Goal: Learn about a topic

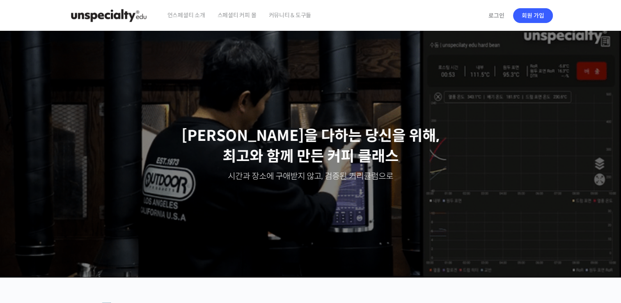
scroll to position [246, 0]
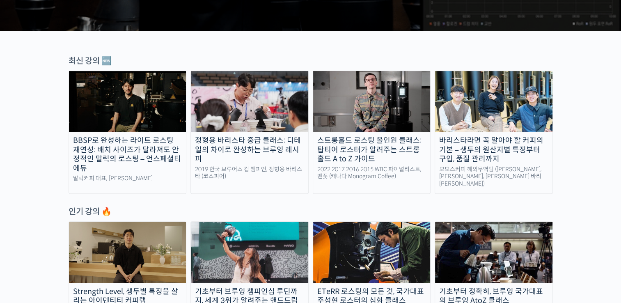
click at [236, 91] on img at bounding box center [249, 101] width 117 height 61
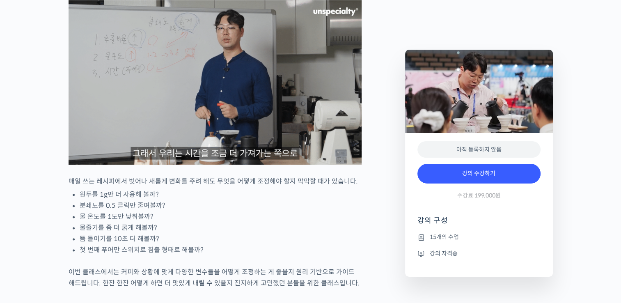
scroll to position [1067, 0]
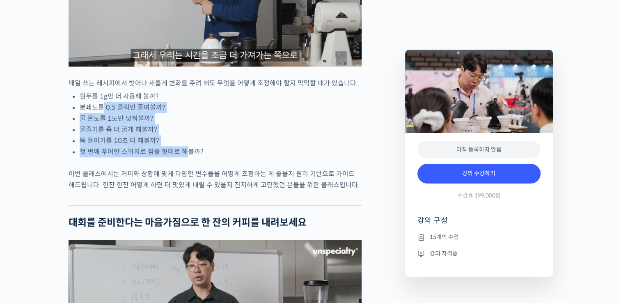
drag, startPoint x: 102, startPoint y: 137, endPoint x: 185, endPoint y: 179, distance: 93.2
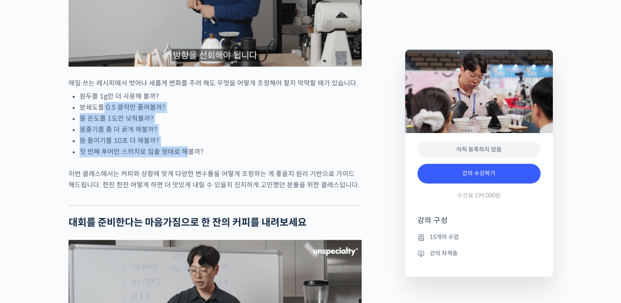
click at [185, 157] on ul "원두를 1g만 더 사용해 볼까? 분쇄도를 0.5 클릭만 줄여볼까? 물 온도를 1도만 낮춰볼까? 물줄기를 좀 더 굵게 해볼까? 뜸 들이기를 10…" at bounding box center [221, 124] width 282 height 66
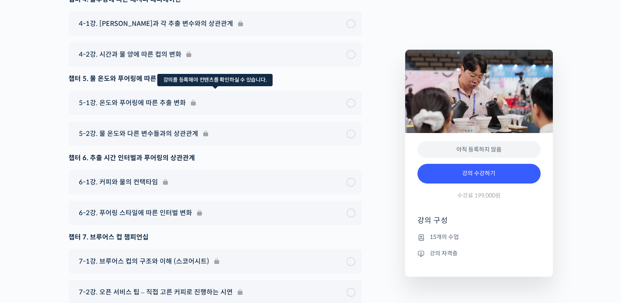
scroll to position [2500, 0]
